Goal: Use online tool/utility: Utilize a website feature to perform a specific function

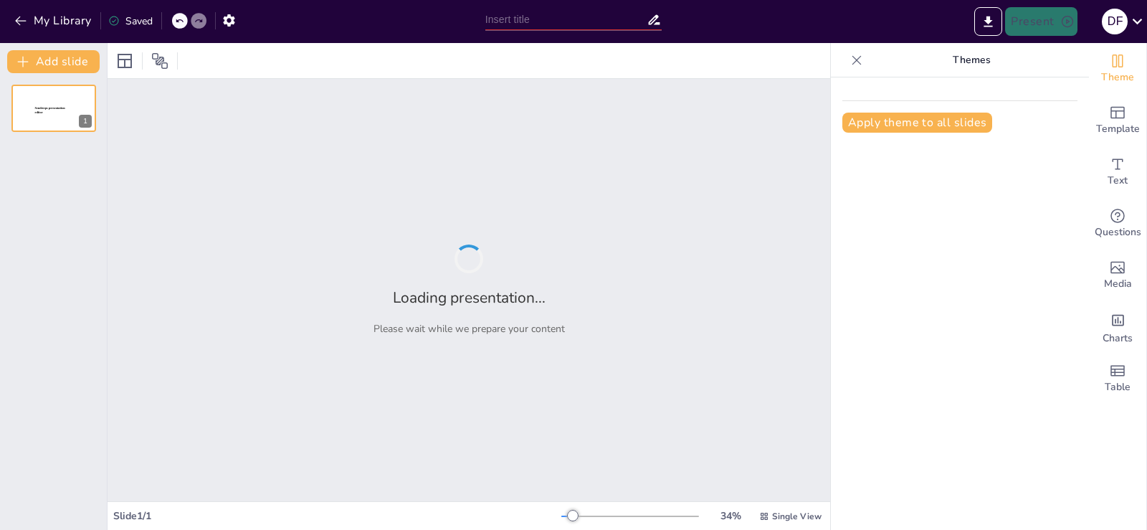
type input "Características Clave del Modelo Endogenista: Un Análisis de Autores Relevantes"
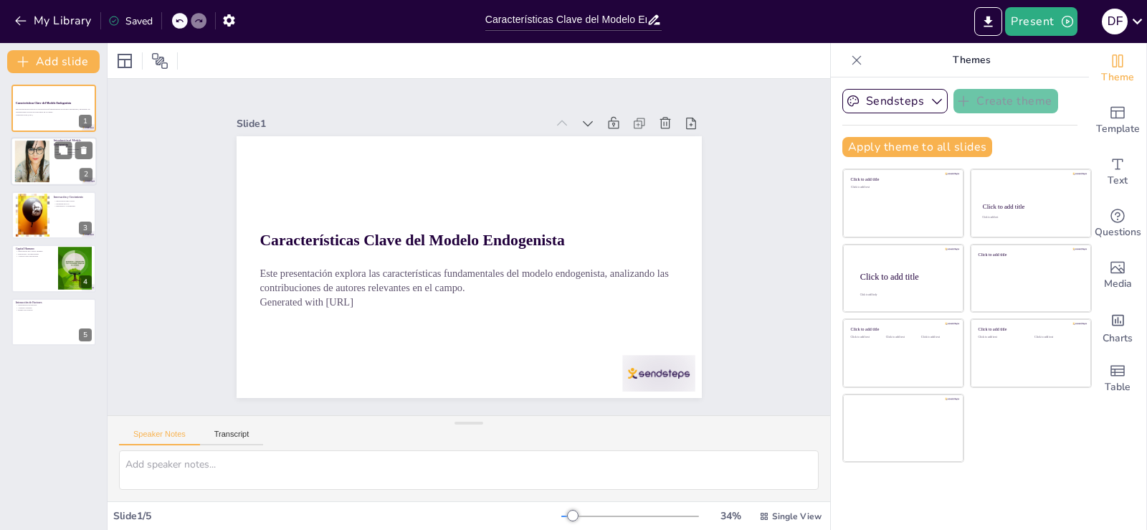
click at [30, 156] on div at bounding box center [32, 162] width 44 height 44
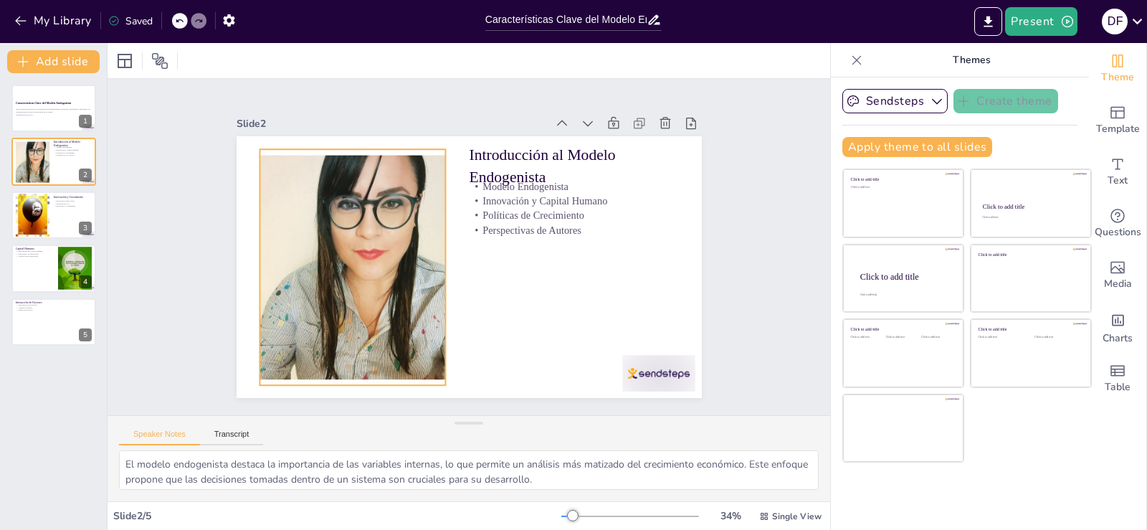
click at [383, 246] on div at bounding box center [352, 267] width 236 height 236
click at [312, 115] on icon at bounding box center [317, 120] width 11 height 11
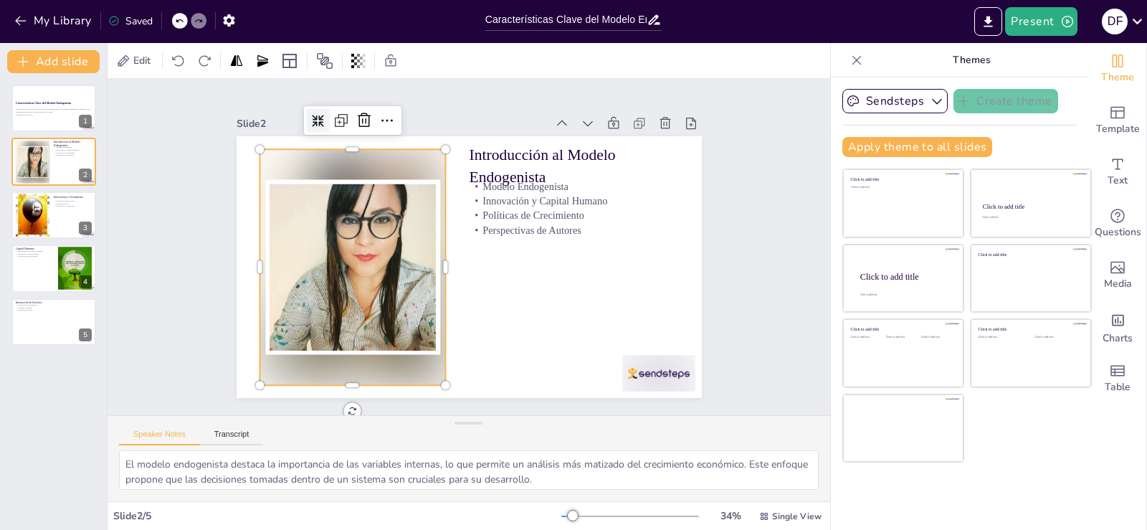
click at [358, 87] on icon at bounding box center [365, 80] width 14 height 14
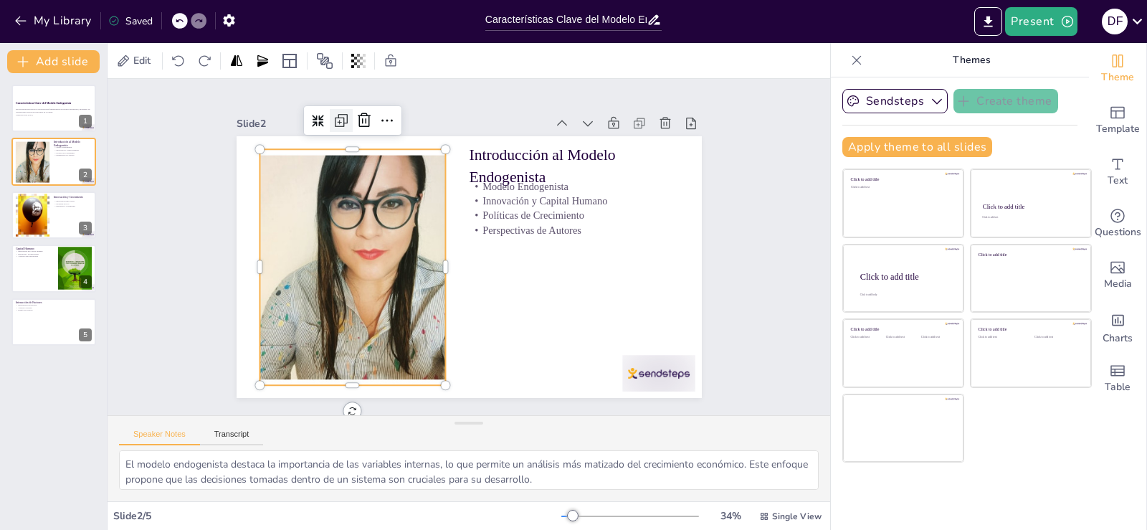
click at [335, 118] on icon at bounding box center [339, 122] width 9 height 9
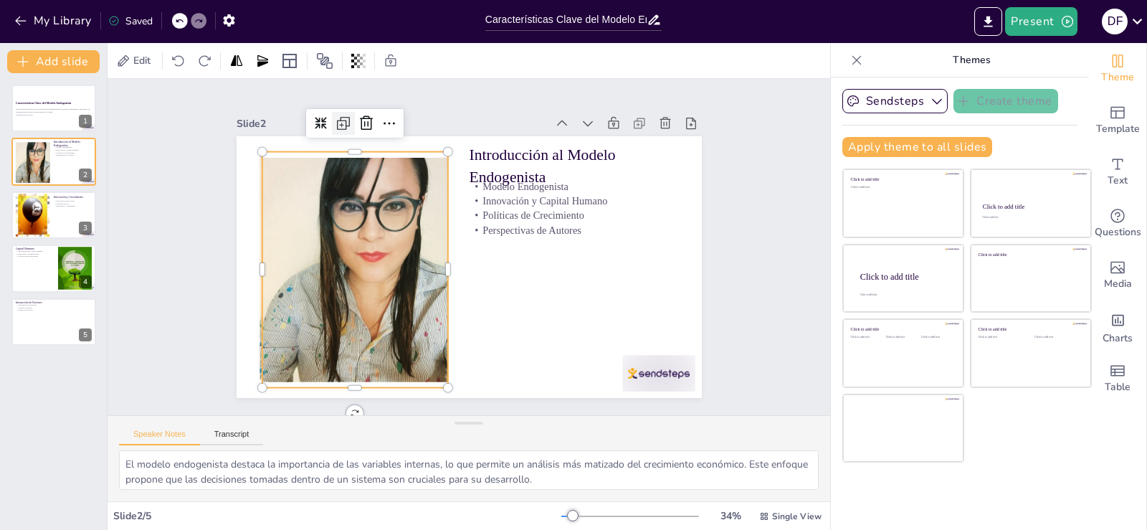
click at [340, 117] on icon at bounding box center [344, 121] width 9 height 9
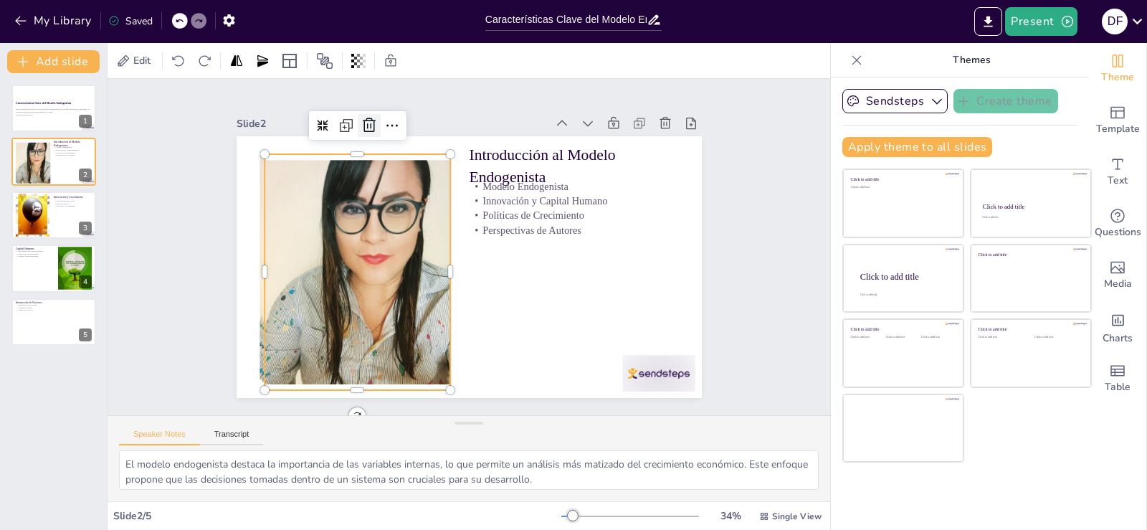
click at [363, 119] on icon at bounding box center [369, 125] width 13 height 14
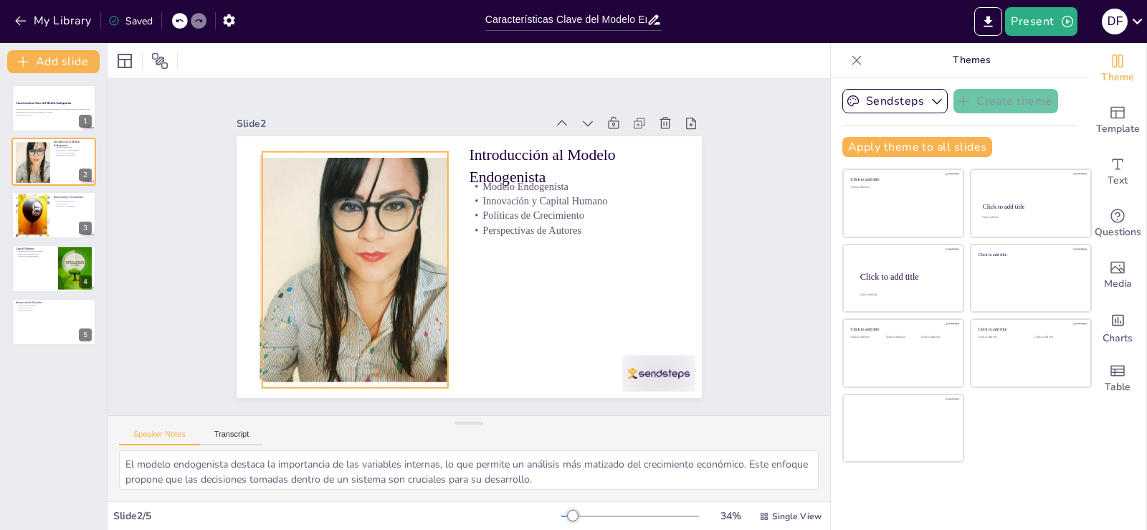
click at [297, 188] on div at bounding box center [354, 270] width 236 height 236
click at [381, 123] on icon at bounding box center [389, 123] width 17 height 17
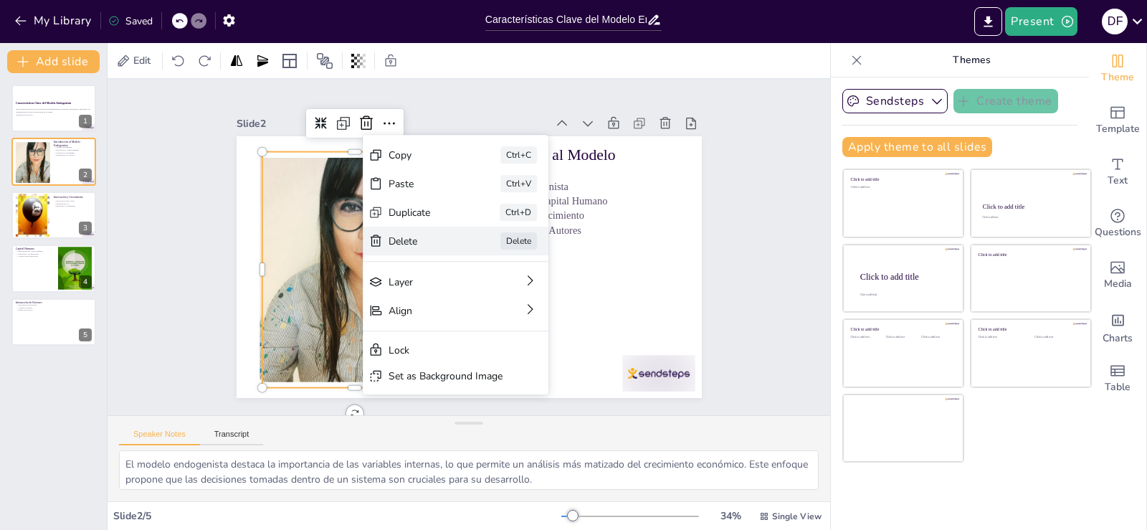
click at [487, 315] on div "Delete" at bounding box center [523, 325] width 72 height 21
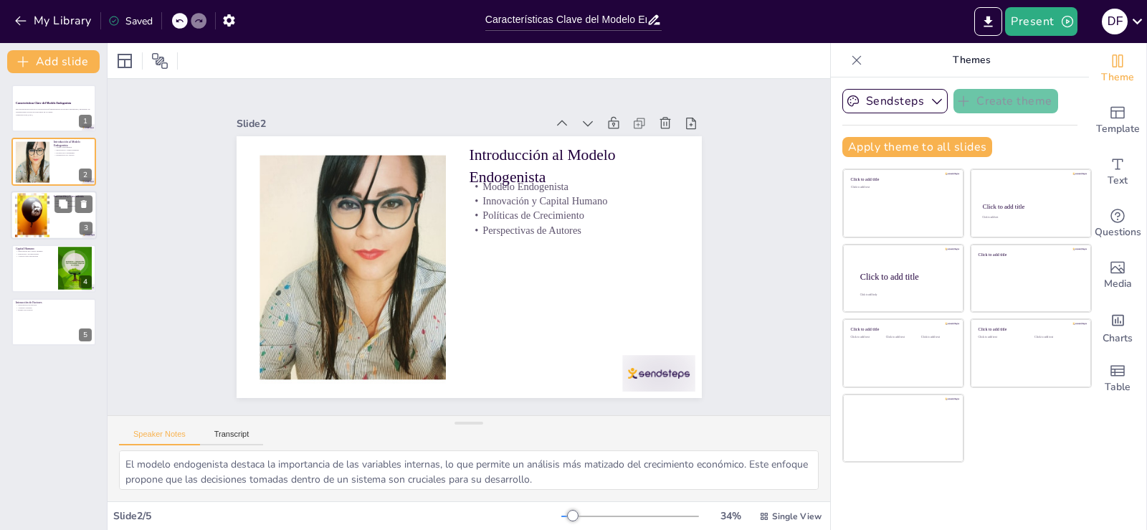
click at [64, 213] on div at bounding box center [54, 215] width 86 height 49
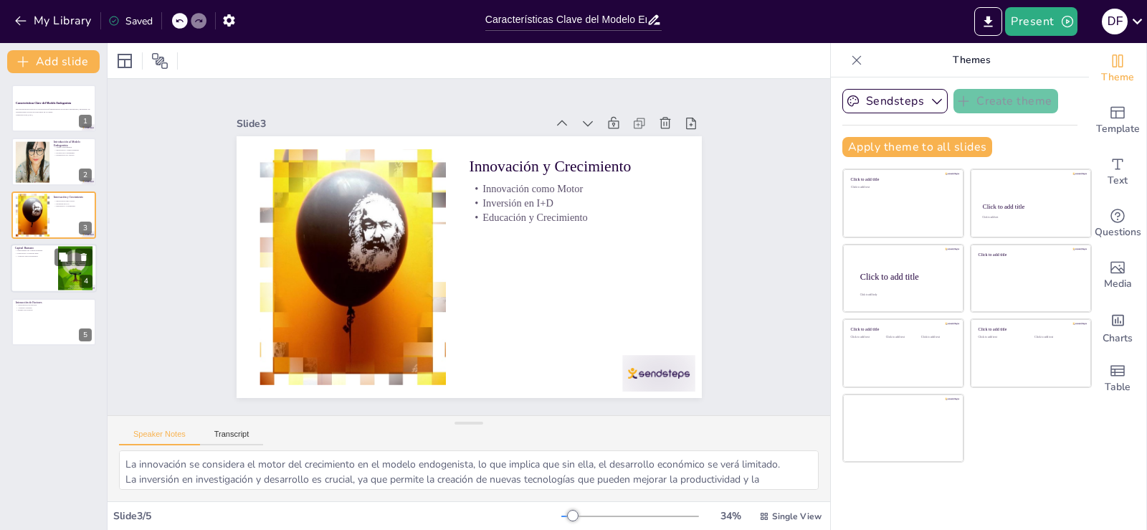
click at [42, 260] on div at bounding box center [54, 268] width 86 height 49
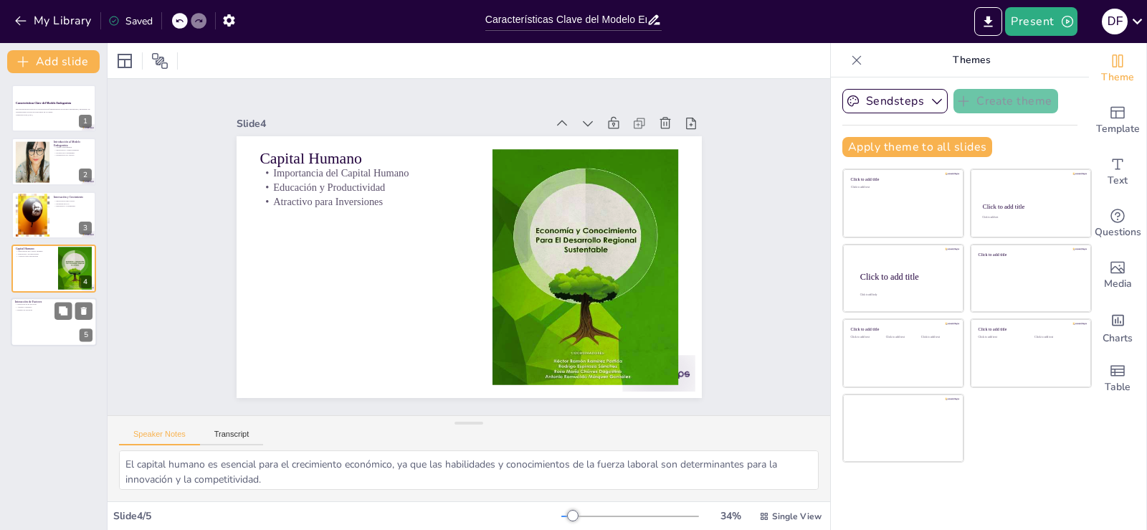
click at [29, 329] on div at bounding box center [54, 321] width 86 height 49
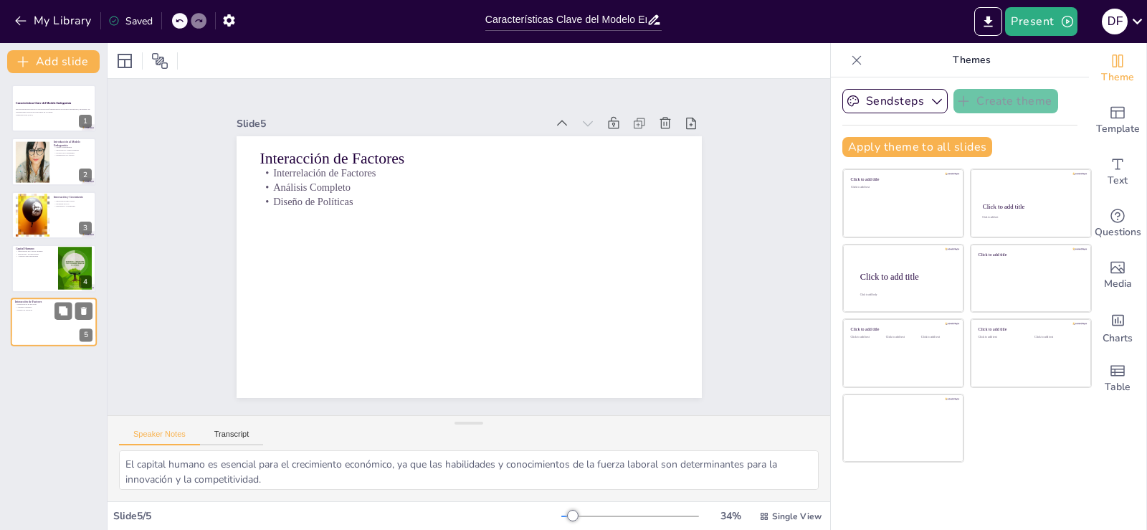
type textarea "La interrelación entre diferentes factores económicos es clave para entender el…"
